Goal: Check status: Check status

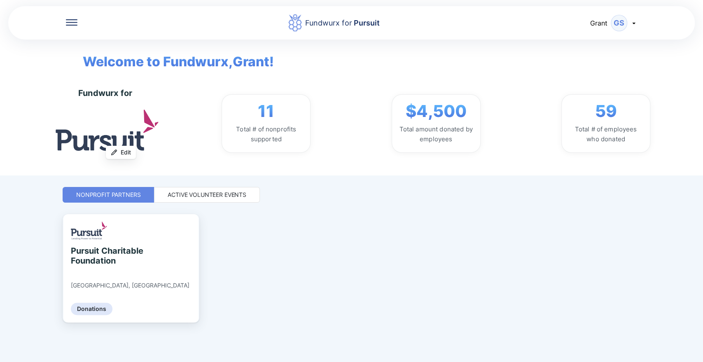
click at [213, 200] on div "Active Volunteer Events" at bounding box center [207, 195] width 106 height 16
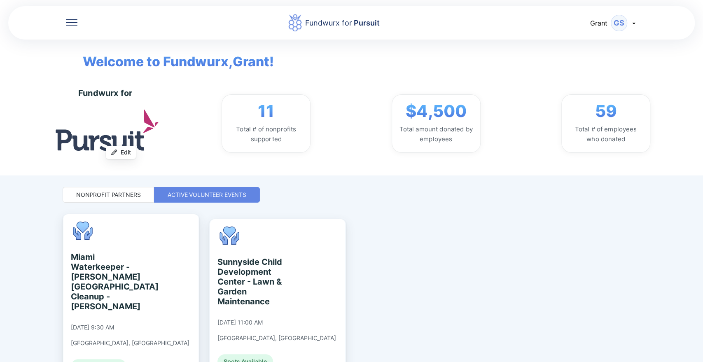
drag, startPoint x: 213, startPoint y: 200, endPoint x: 473, endPoint y: 240, distance: 262.5
click at [473, 240] on div "Miami Waterkeeper - [PERSON_NAME][GEOGRAPHIC_DATA] Cleanup - [PERSON_NAME] [DAT…" at bounding box center [352, 315] width 578 height 202
click at [70, 28] on div "Fundwurx for Pursuit [PERSON_NAME]" at bounding box center [351, 22] width 686 height 35
click at [70, 23] on icon at bounding box center [72, 22] width 12 height 6
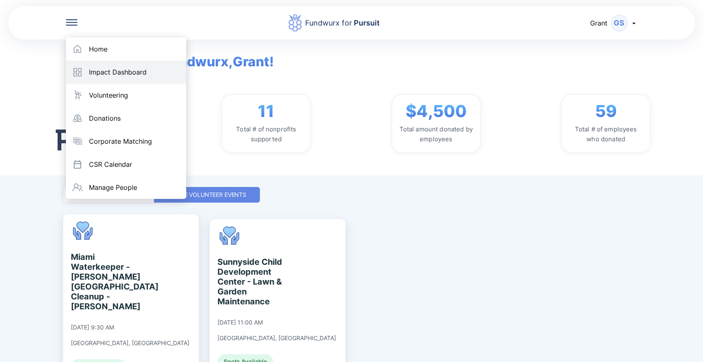
click at [95, 67] on div "Impact Dashboard" at bounding box center [126, 72] width 120 height 23
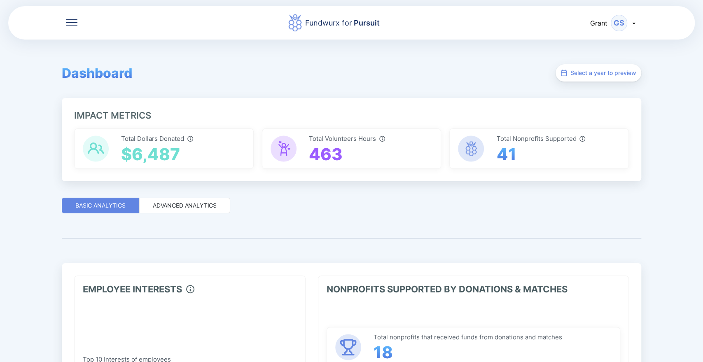
scroll to position [46, 0]
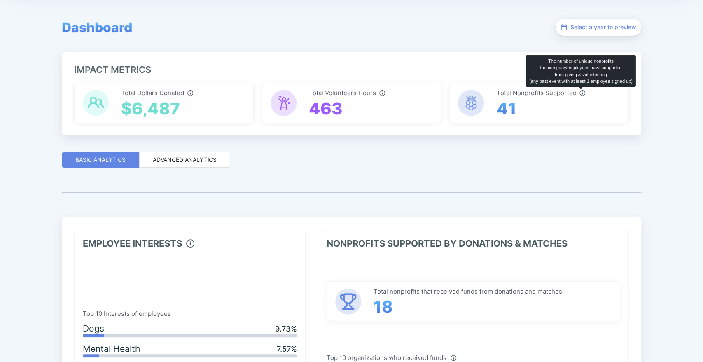
click at [580, 93] on icon "The number of unique nonprofits\athe company/employees have supported\afrom giv…" at bounding box center [582, 93] width 6 height 6
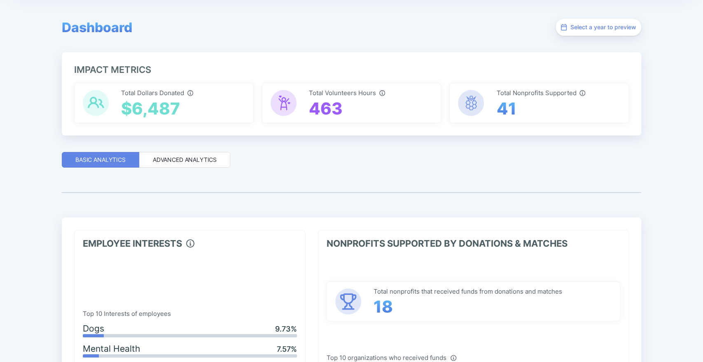
click at [502, 100] on span "41" at bounding box center [506, 109] width 20 height 20
click at [517, 84] on div "Total Nonprofits Supported 41" at bounding box center [539, 103] width 180 height 40
click at [516, 91] on span "Total Nonprofits Supported" at bounding box center [540, 92] width 89 height 7
click at [502, 111] on span "41" at bounding box center [506, 109] width 20 height 20
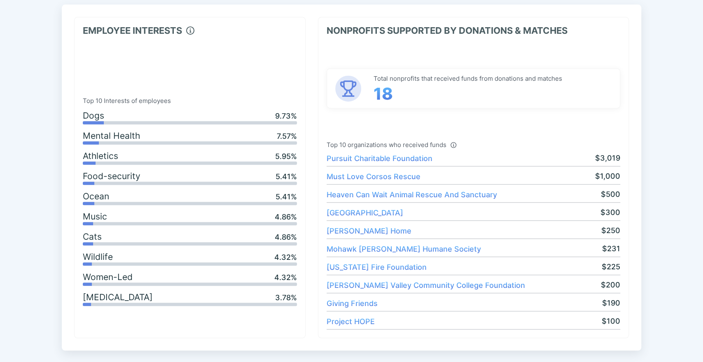
scroll to position [274, 0]
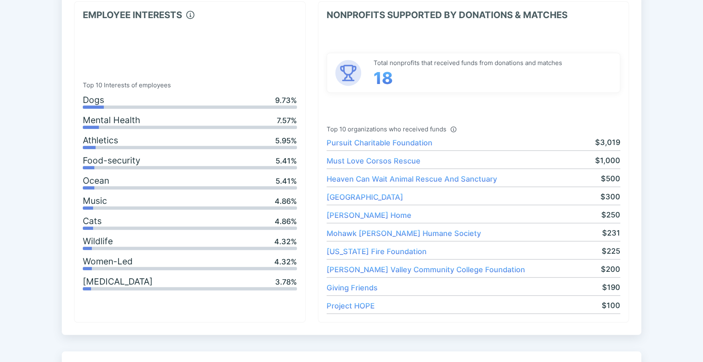
click at [347, 163] on span "Must Love Corsos Rescue" at bounding box center [374, 160] width 94 height 9
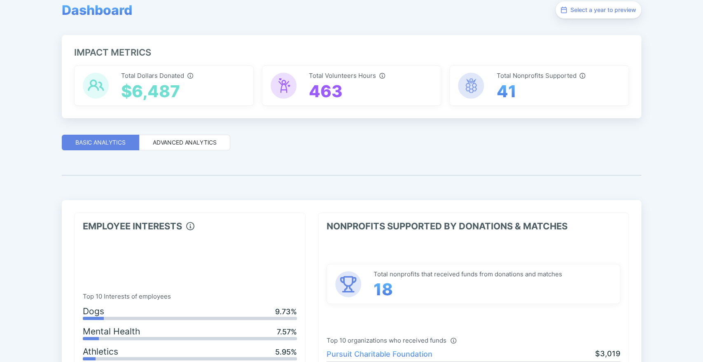
scroll to position [0, 0]
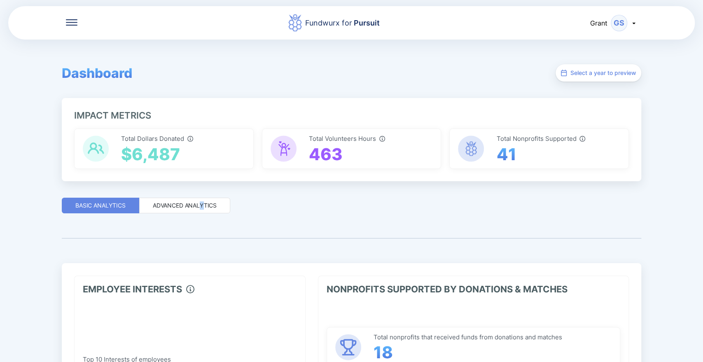
click at [201, 205] on div "Advanced Analytics" at bounding box center [185, 205] width 64 height 8
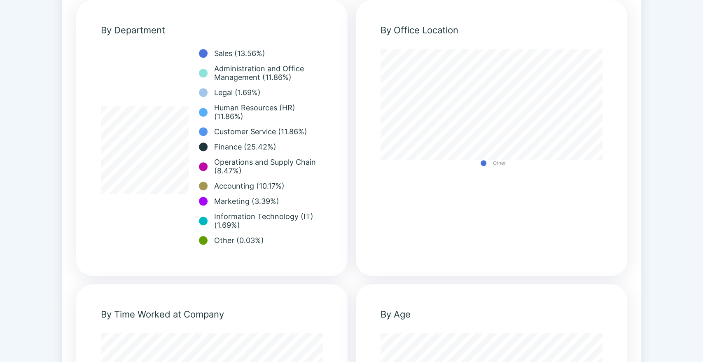
scroll to position [366, 0]
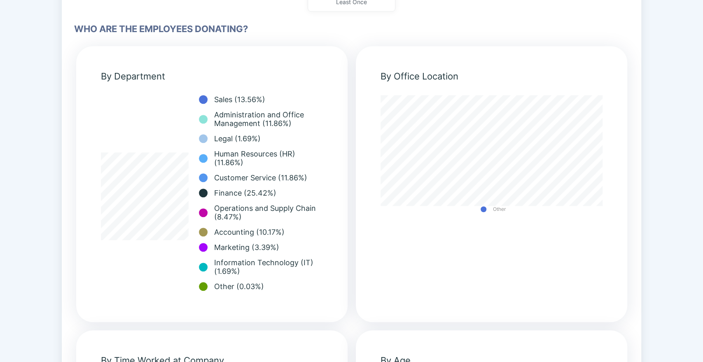
drag, startPoint x: 199, startPoint y: 211, endPoint x: 66, endPoint y: 31, distance: 223.4
click at [66, 31] on div "**********" at bounding box center [351, 218] width 579 height 642
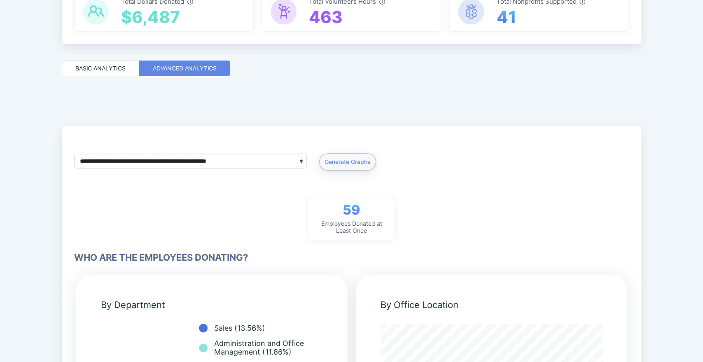
scroll to position [0, 0]
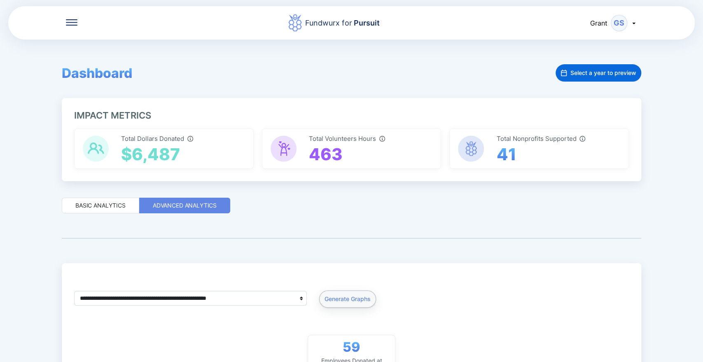
click at [608, 71] on span "Select a year to preview" at bounding box center [603, 73] width 66 height 8
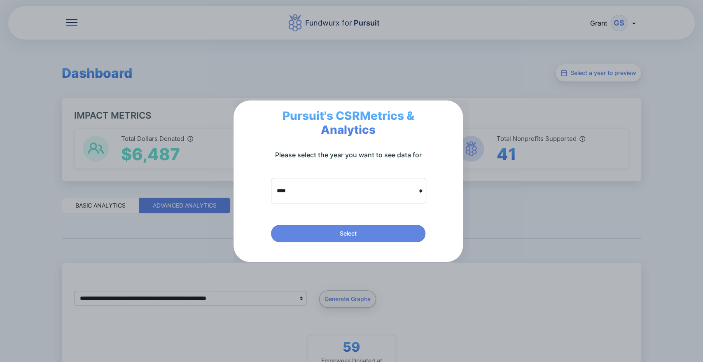
click at [409, 182] on span "**** **** ****" at bounding box center [348, 191] width 155 height 26
click at [381, 187] on select "**** **** ****" at bounding box center [349, 191] width 154 height 16
select select "****"
click at [272, 183] on select "**** **** ****" at bounding box center [349, 191] width 154 height 16
click at [347, 226] on button "Select" at bounding box center [348, 233] width 154 height 17
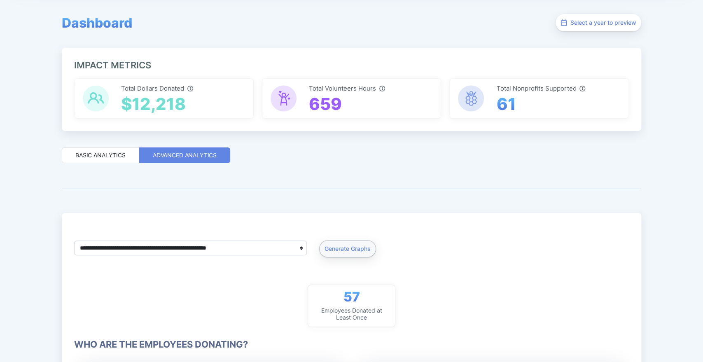
scroll to position [46, 0]
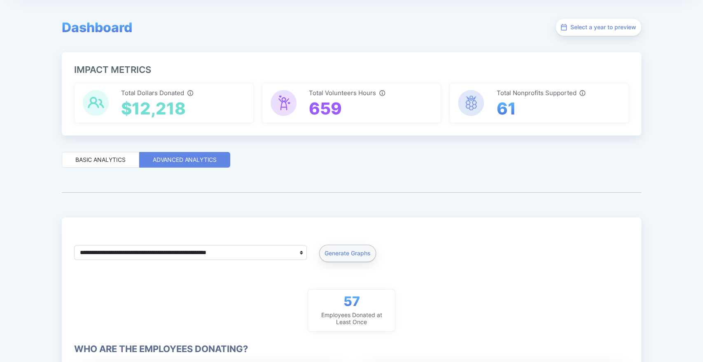
click at [108, 156] on div "Basic Analytics" at bounding box center [100, 160] width 50 height 8
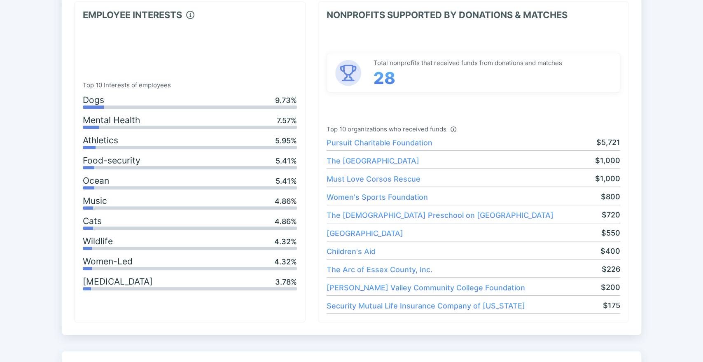
scroll to position [0, 0]
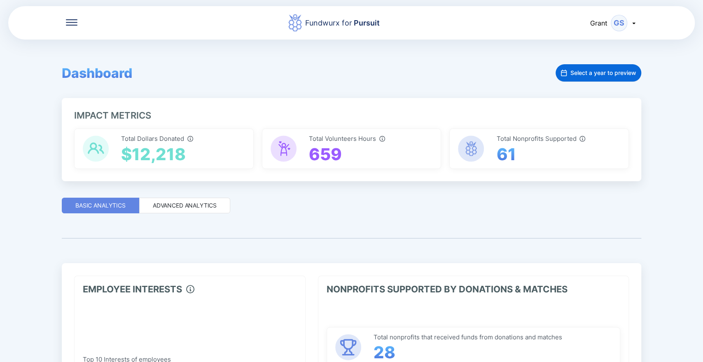
click at [596, 77] on button "Select a year to preview" at bounding box center [598, 72] width 86 height 17
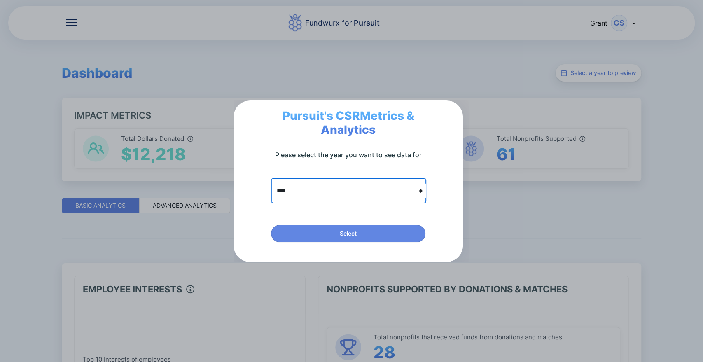
click at [372, 193] on select "**** **** ****" at bounding box center [349, 191] width 154 height 16
select select "****"
click at [272, 183] on select "**** **** ****" at bounding box center [349, 191] width 154 height 16
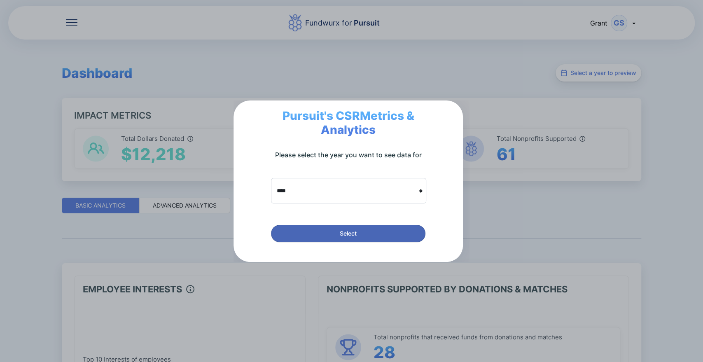
click at [353, 235] on span "Select" at bounding box center [348, 233] width 17 height 8
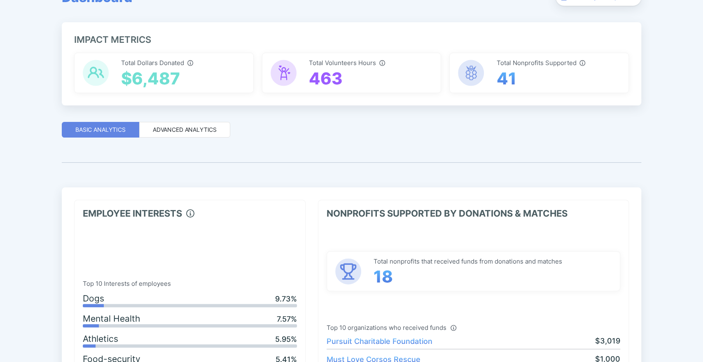
scroll to position [46, 0]
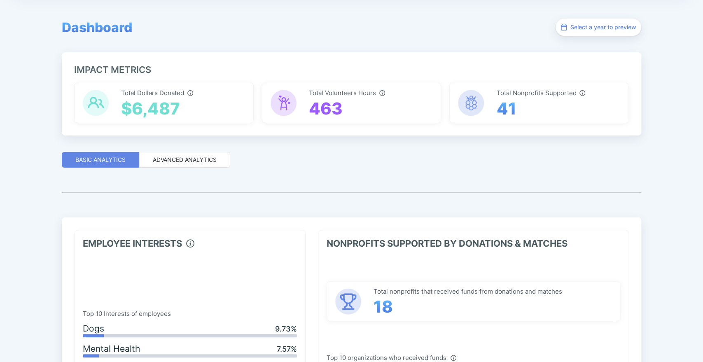
click at [173, 161] on div "Advanced Analytics" at bounding box center [185, 160] width 64 height 8
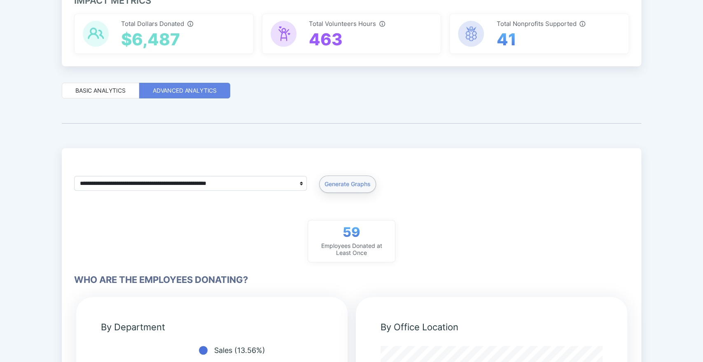
scroll to position [91, 0]
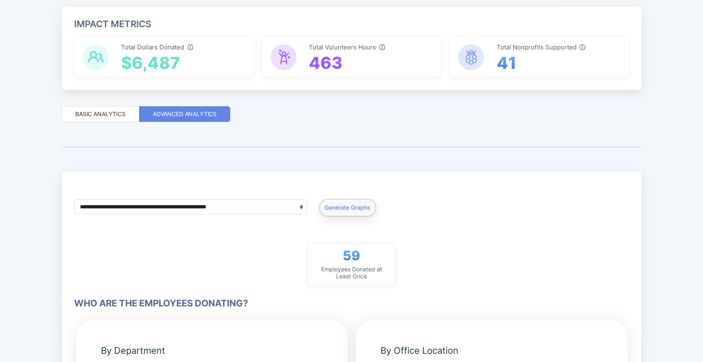
click at [118, 120] on div "Basic Analytics" at bounding box center [100, 114] width 77 height 16
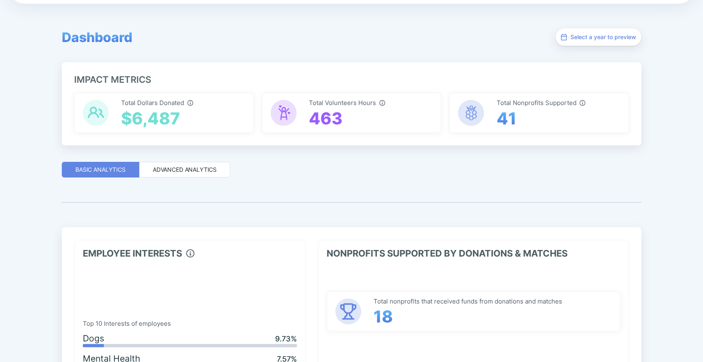
scroll to position [0, 0]
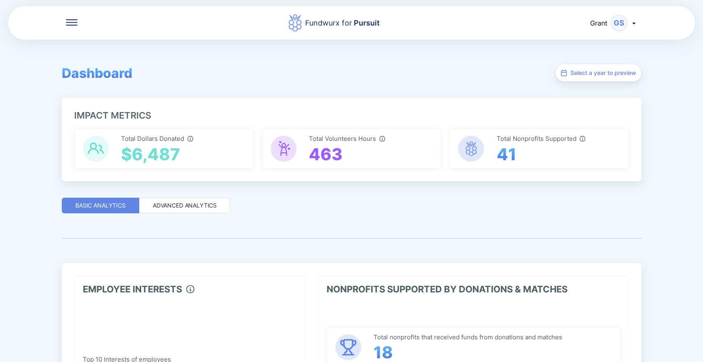
click at [74, 26] on div at bounding box center [72, 23] width 12 height 8
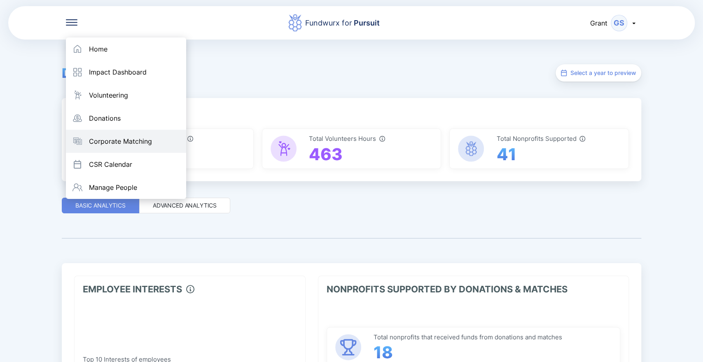
click at [109, 139] on div "Corporate Matching" at bounding box center [120, 141] width 63 height 8
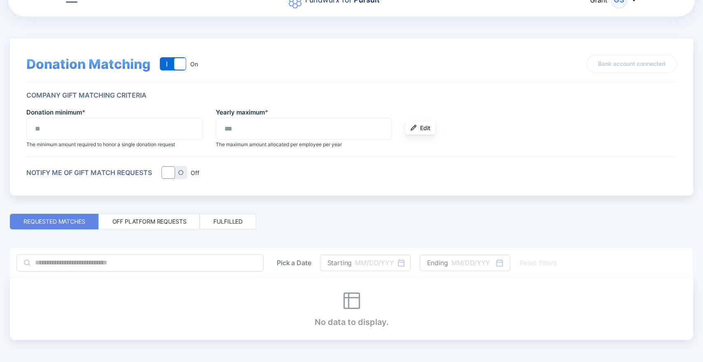
scroll to position [35, 0]
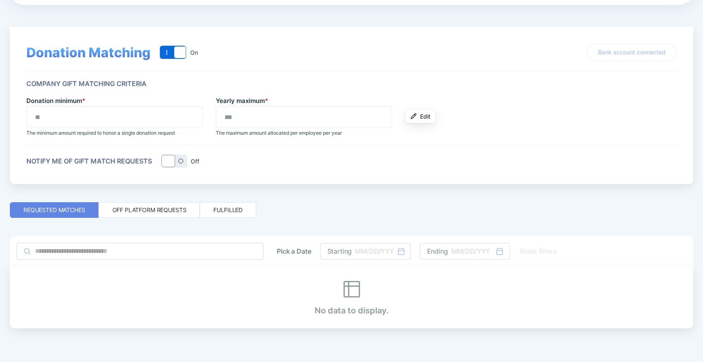
click at [155, 210] on div "Off platform requests" at bounding box center [149, 210] width 74 height 8
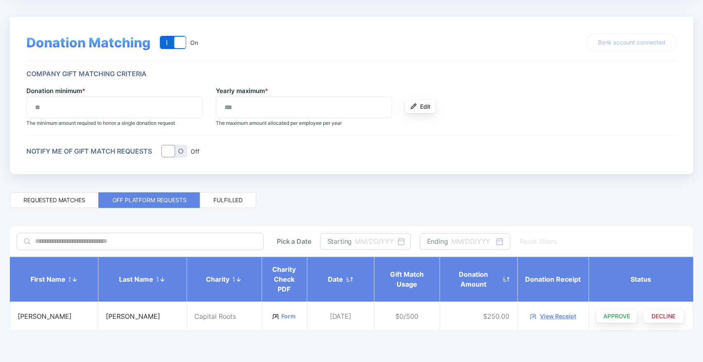
scroll to position [47, 0]
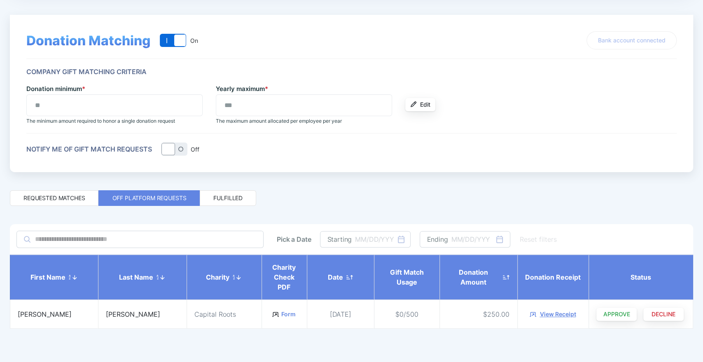
click at [114, 312] on span "[PERSON_NAME]" at bounding box center [133, 314] width 54 height 8
click at [208, 198] on div "Fulfilled" at bounding box center [228, 198] width 56 height 16
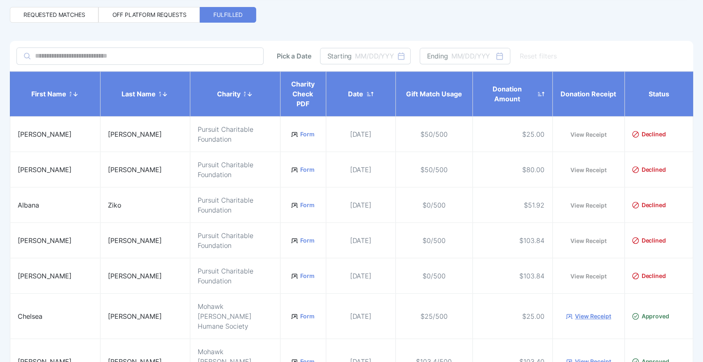
scroll to position [275, 0]
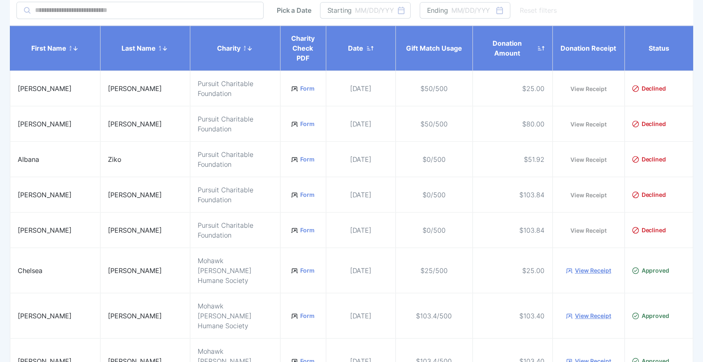
click at [366, 48] on icon at bounding box center [369, 48] width 7 height 5
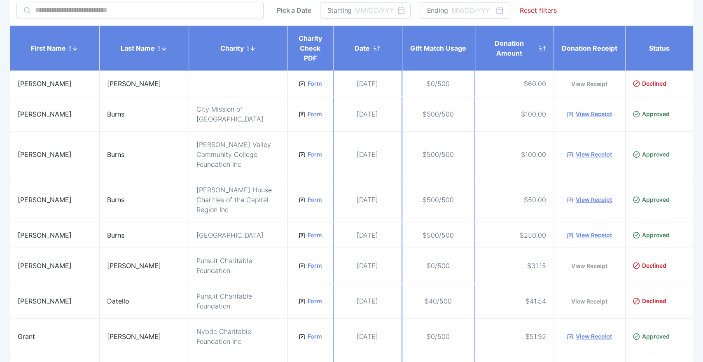
click at [373, 48] on icon at bounding box center [376, 48] width 7 height 5
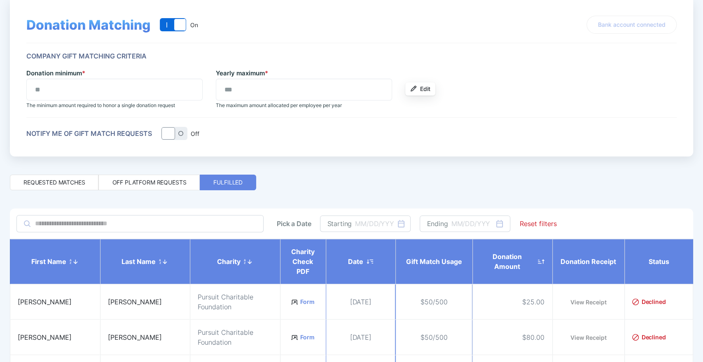
scroll to position [47, 0]
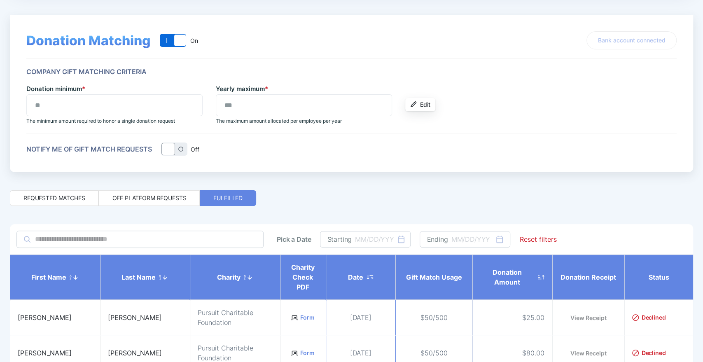
click at [122, 194] on div "Off platform requests" at bounding box center [149, 198] width 74 height 8
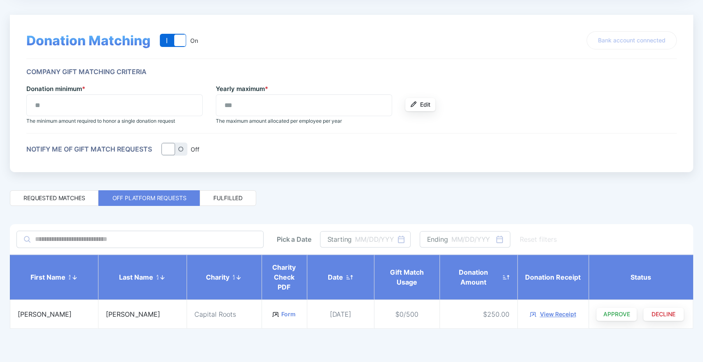
click at [66, 198] on div "Requested matches" at bounding box center [53, 198] width 61 height 8
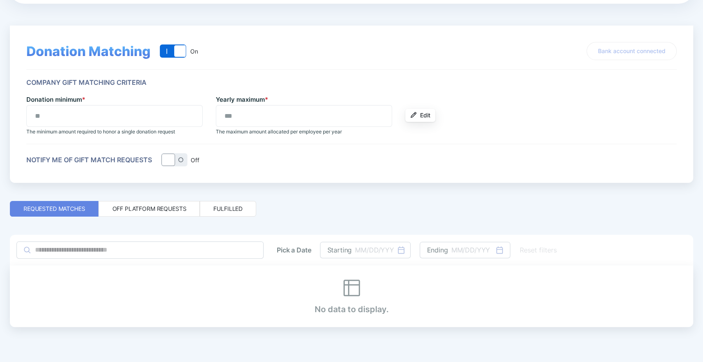
scroll to position [35, 0]
click at [139, 203] on div "Off platform requests" at bounding box center [148, 210] width 101 height 16
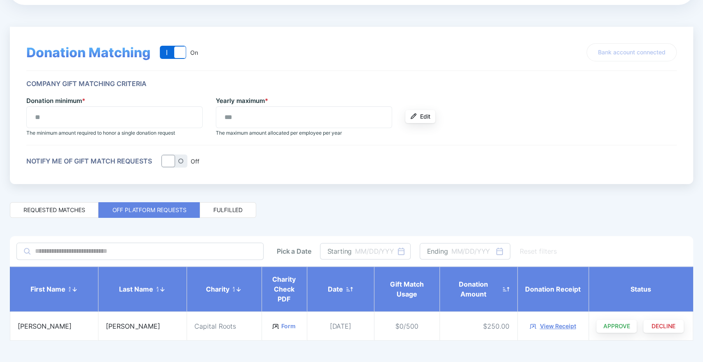
scroll to position [47, 0]
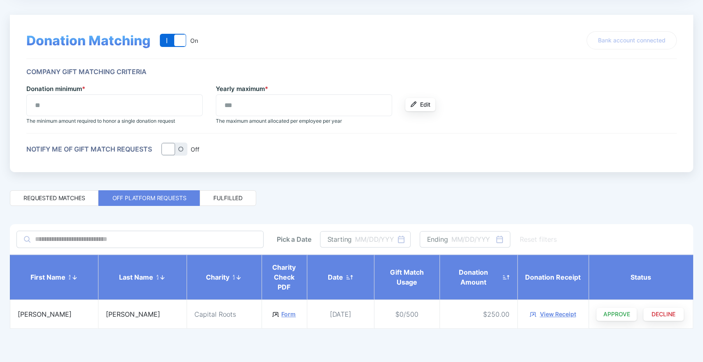
click at [281, 313] on link "Form" at bounding box center [288, 314] width 14 height 8
click at [558, 313] on div "View Receipt" at bounding box center [557, 314] width 36 height 8
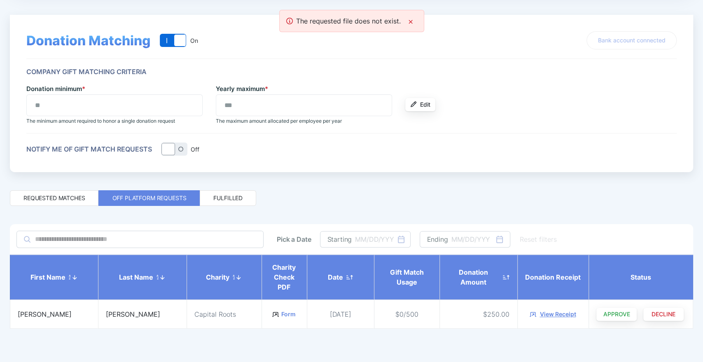
click at [555, 312] on div "View Receipt" at bounding box center [557, 314] width 36 height 8
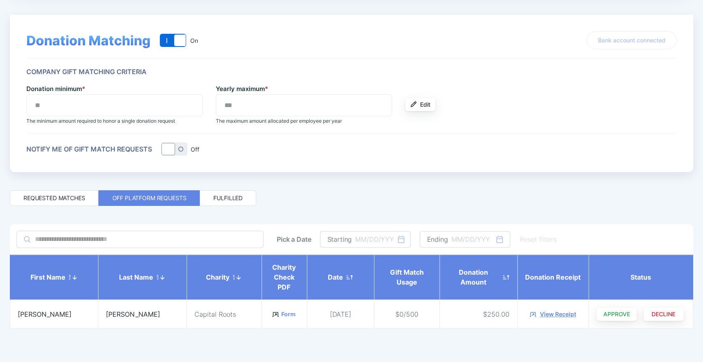
click at [79, 201] on div "Requested matches" at bounding box center [54, 198] width 89 height 16
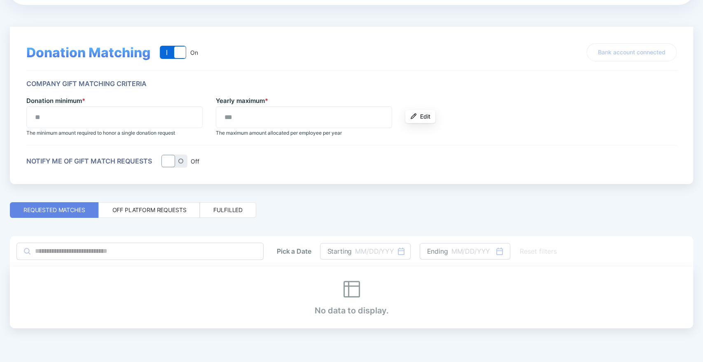
click at [127, 200] on div "Donation Matching On Off On Bank account connected Company Gift Matching Criter…" at bounding box center [351, 166] width 683 height 323
click at [138, 206] on div "Off platform requests" at bounding box center [149, 210] width 74 height 8
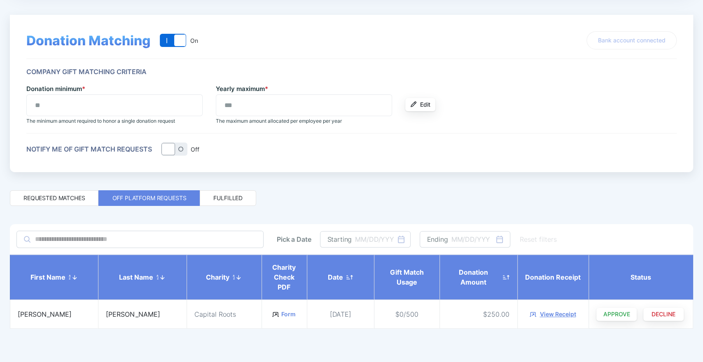
click at [233, 201] on div "Fulfilled" at bounding box center [228, 198] width 56 height 16
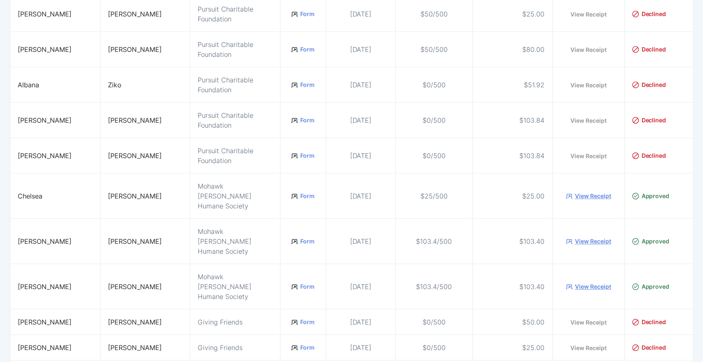
scroll to position [366, 0]
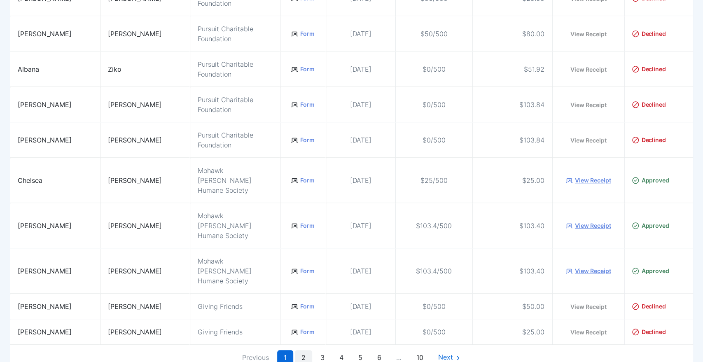
click at [311, 350] on link "2" at bounding box center [303, 357] width 17 height 15
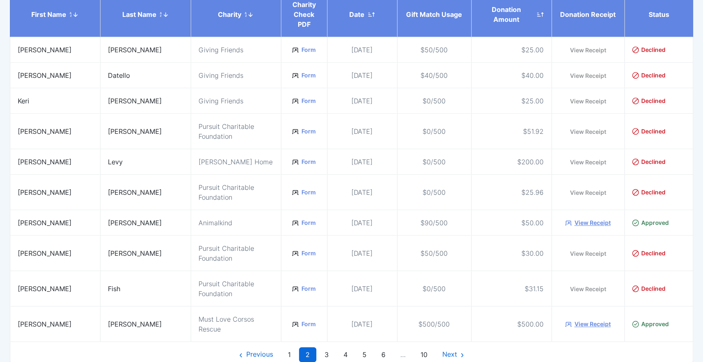
scroll to position [355, 0]
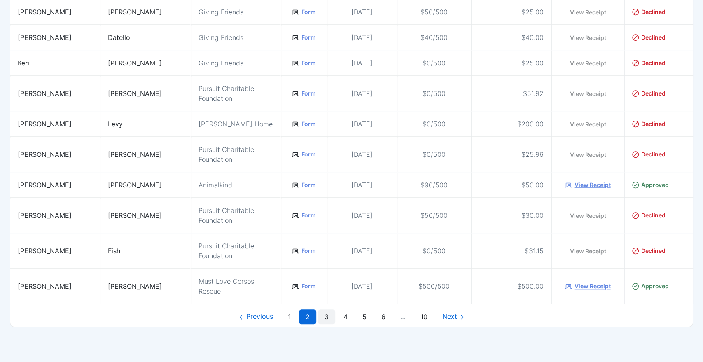
click at [322, 315] on link "3" at bounding box center [326, 316] width 17 height 15
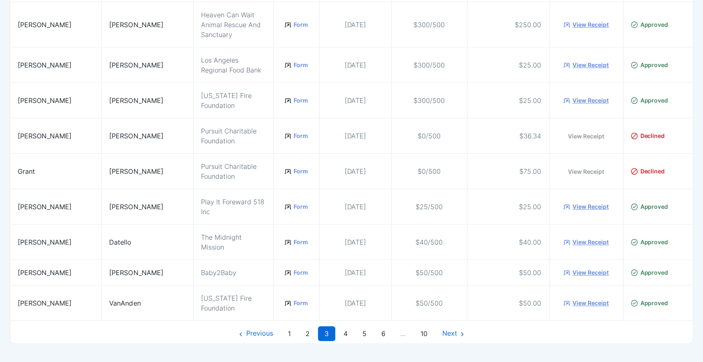
scroll to position [385, 0]
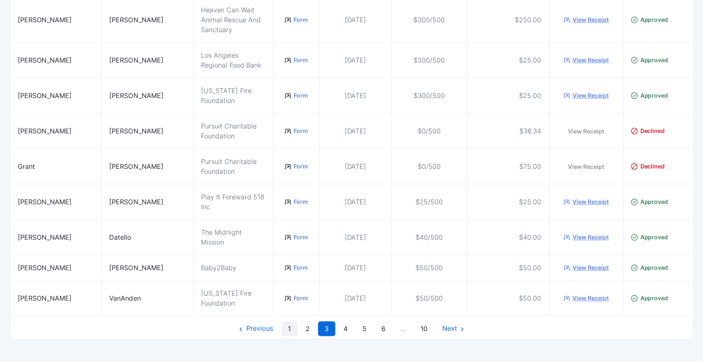
click at [289, 321] on link "1" at bounding box center [289, 328] width 16 height 15
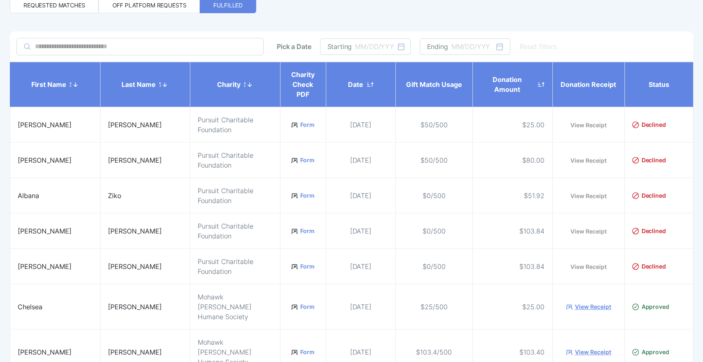
scroll to position [237, 0]
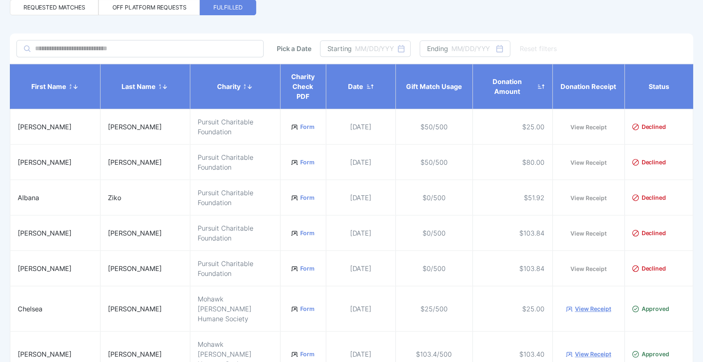
drag, startPoint x: 378, startPoint y: 318, endPoint x: 364, endPoint y: 325, distance: 16.2
click at [395, 318] on td "$25/500" at bounding box center [433, 308] width 77 height 45
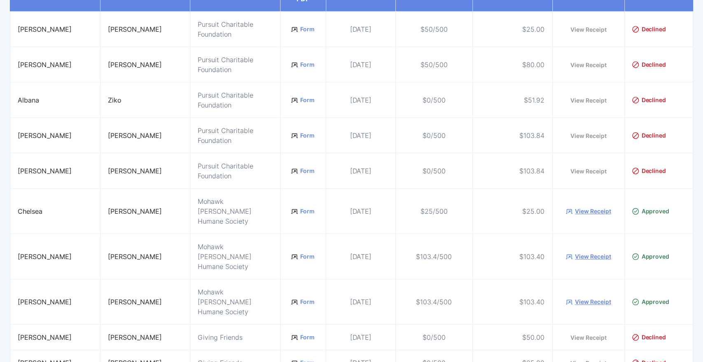
scroll to position [375, 0]
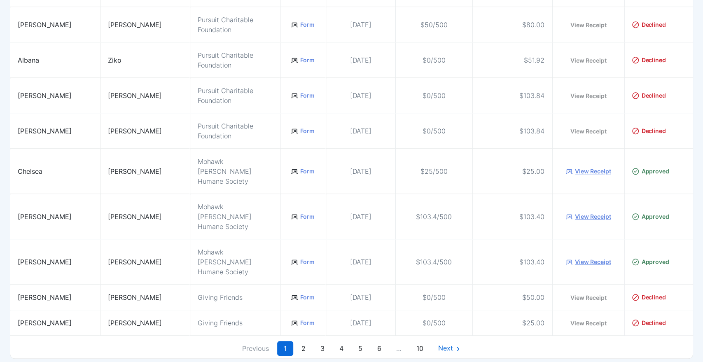
click at [223, 310] on td "Giving Friends" at bounding box center [235, 323] width 90 height 26
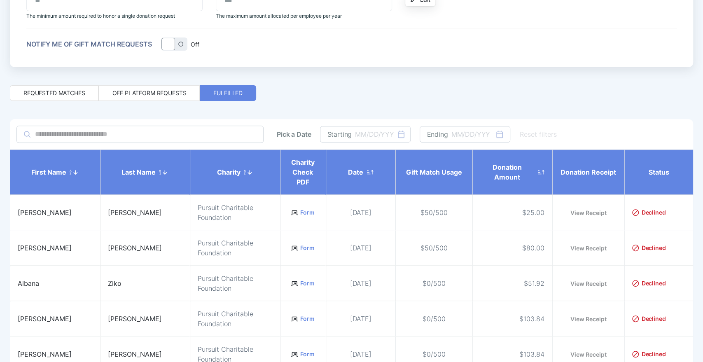
scroll to position [146, 0]
